Goal: Transaction & Acquisition: Purchase product/service

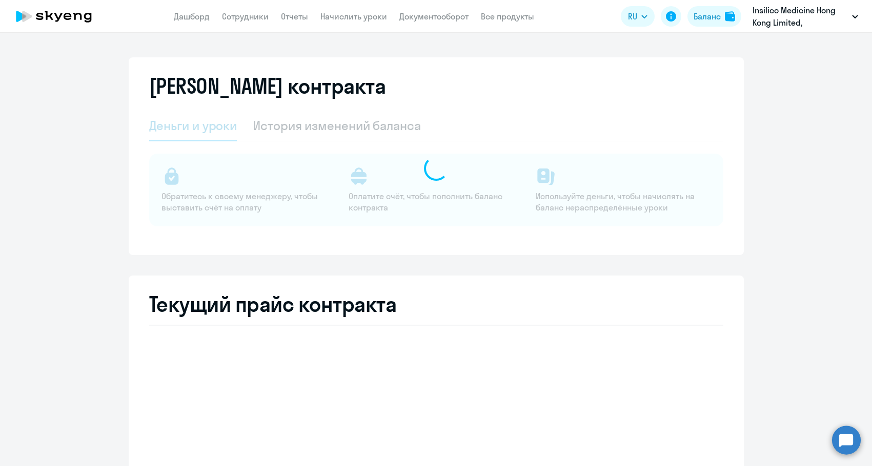
select select "english_adult_not_native_speaker"
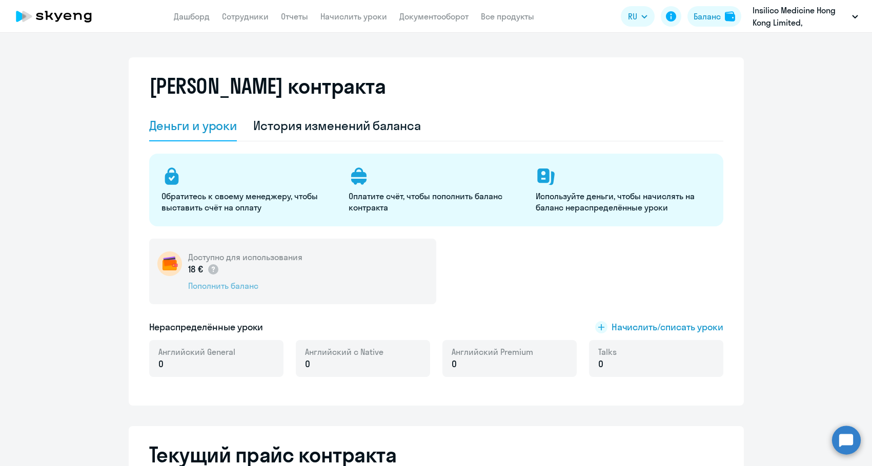
click at [263, 280] on div "Пополнить баланс" at bounding box center [245, 285] width 114 height 11
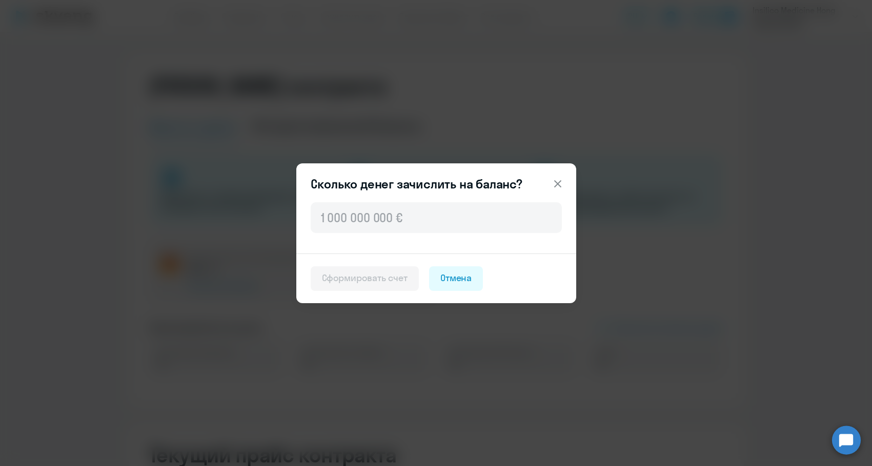
click at [250, 290] on div "Сколько денег зачислить на баланс? Сформировать счет Отмена" at bounding box center [436, 233] width 496 height 287
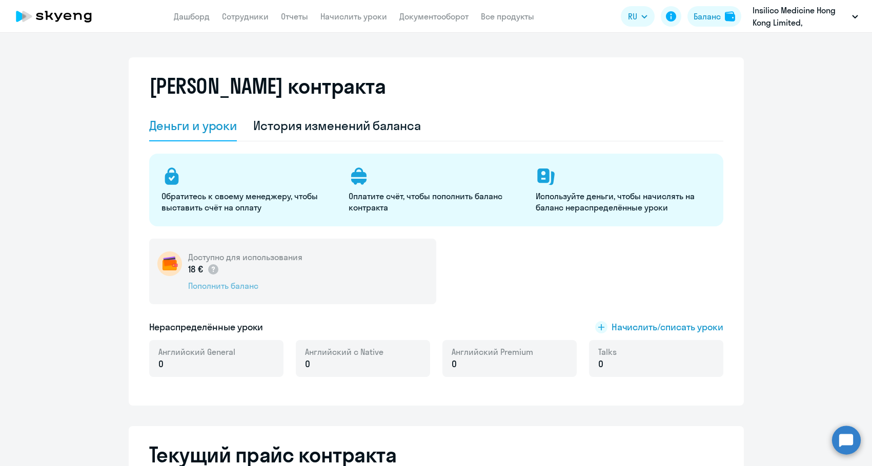
click at [223, 289] on div "Пополнить баланс" at bounding box center [245, 285] width 114 height 11
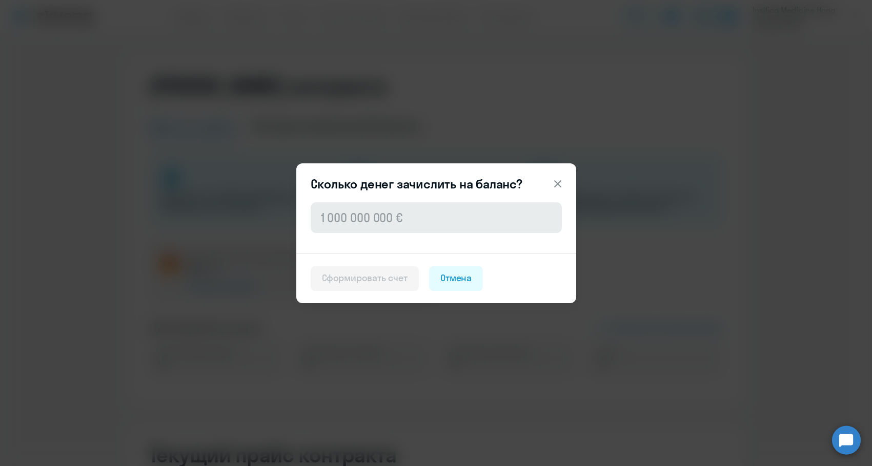
click at [323, 233] on div at bounding box center [436, 226] width 280 height 53
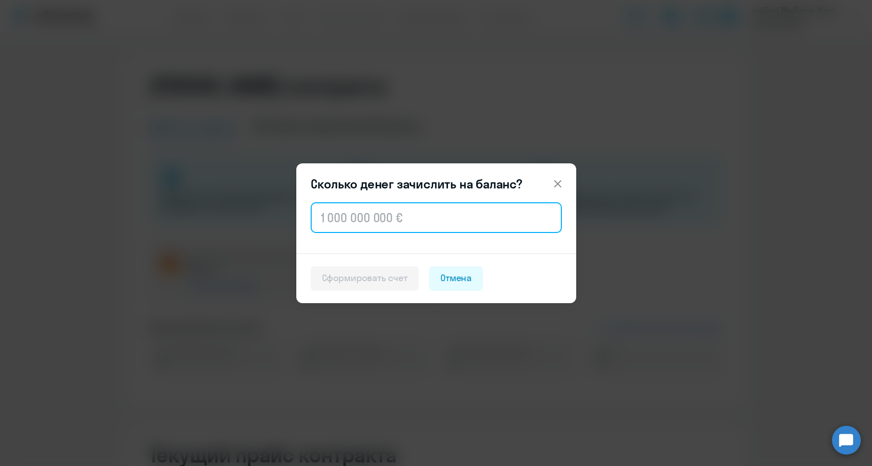
click at [327, 226] on input "text" at bounding box center [436, 217] width 251 height 31
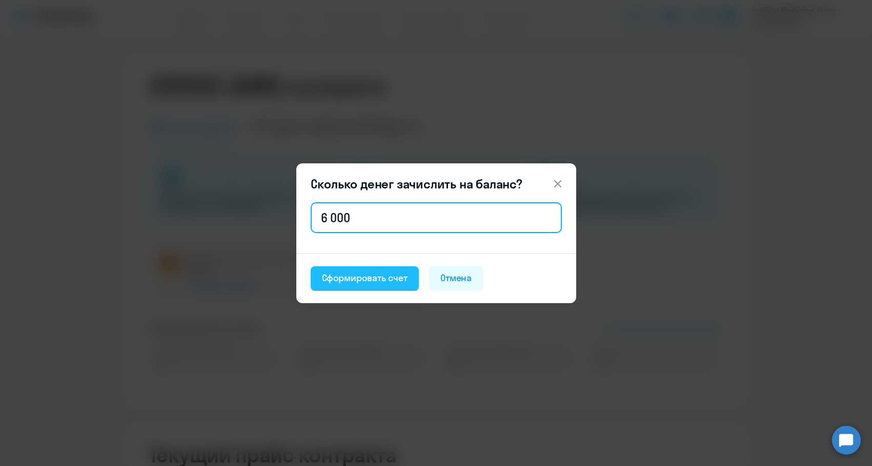
type input "6 000"
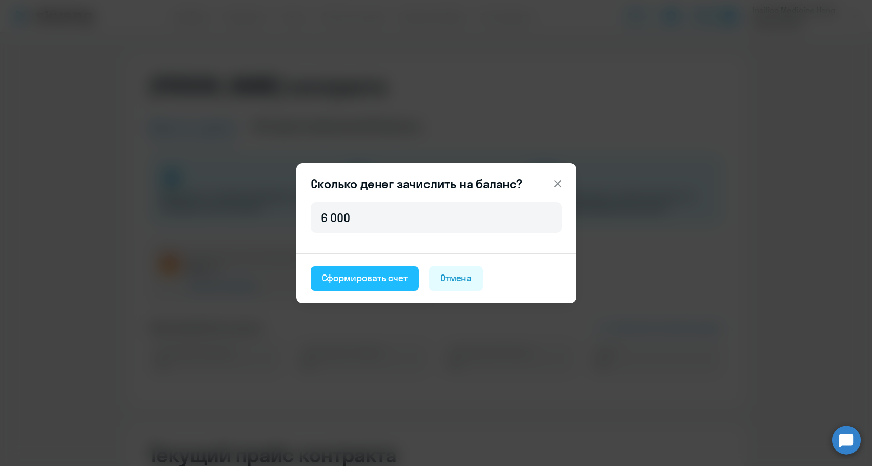
click at [345, 276] on div "Сформировать счет" at bounding box center [365, 278] width 86 height 13
